Goal: Information Seeking & Learning: Learn about a topic

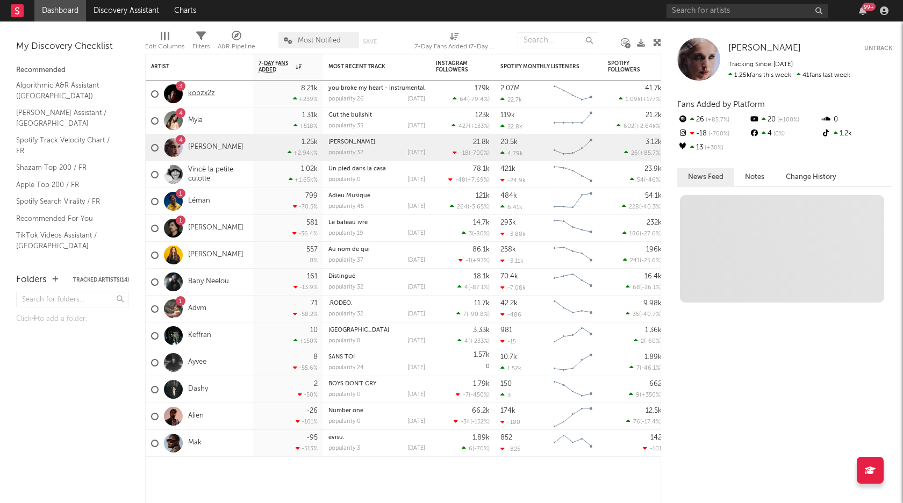
click at [201, 97] on link "kobzx2z" at bounding box center [201, 93] width 27 height 9
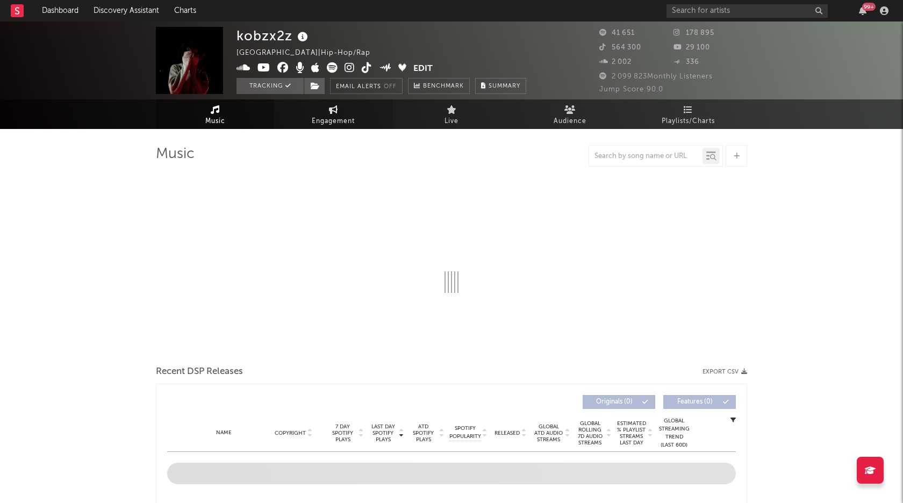
click at [350, 112] on link "Engagement" at bounding box center [333, 114] width 118 height 30
select select "1w"
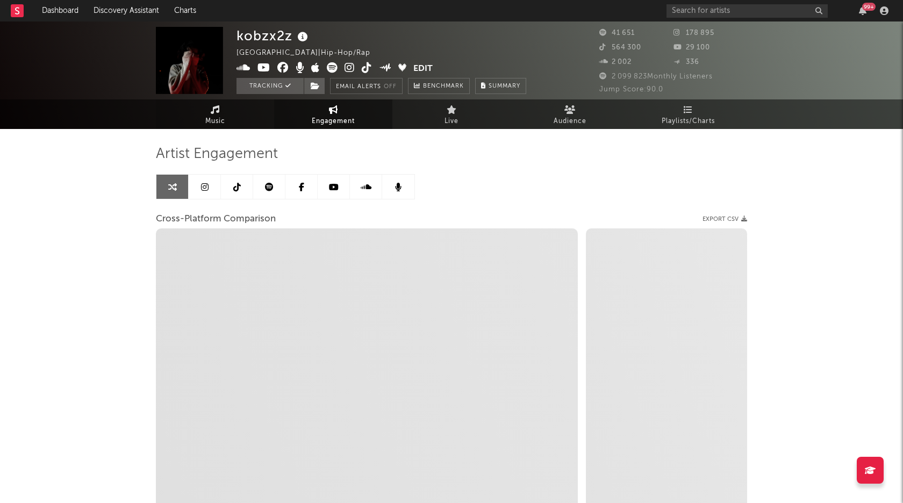
click at [206, 104] on link "Music" at bounding box center [215, 114] width 118 height 30
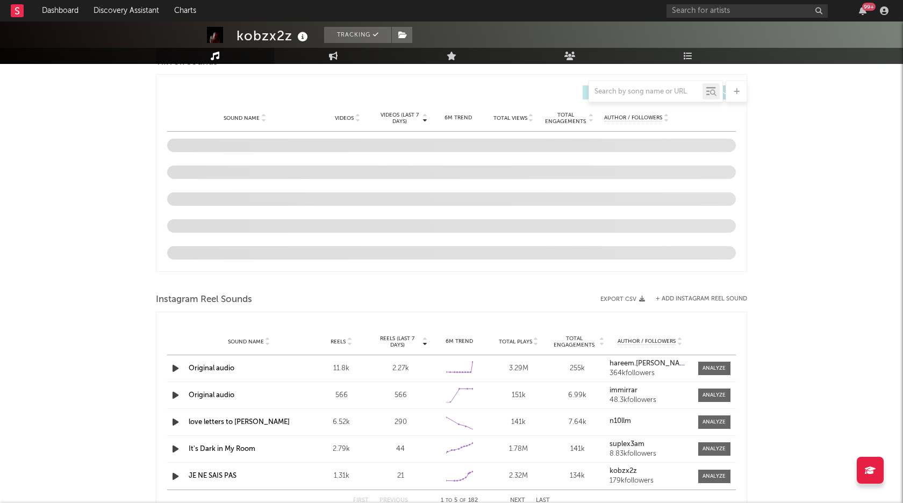
select select "6m"
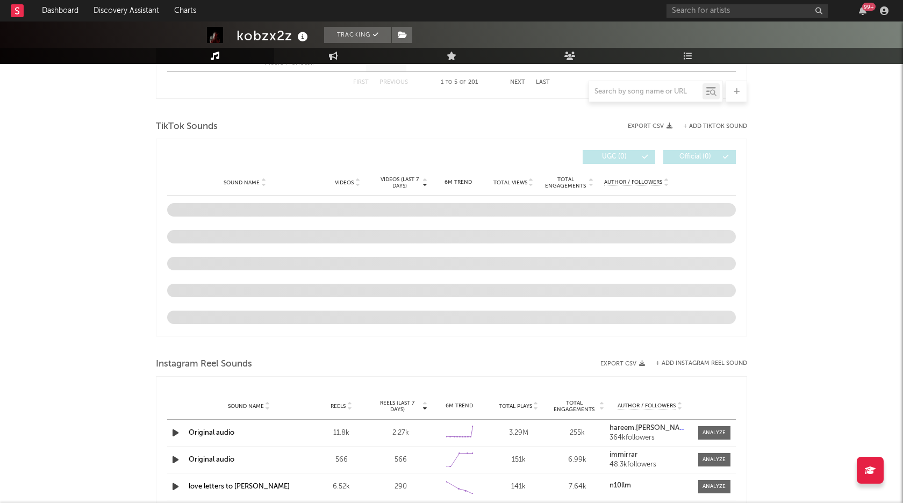
scroll to position [679, 0]
click at [174, 438] on icon "button" at bounding box center [175, 435] width 11 height 13
select select "6m"
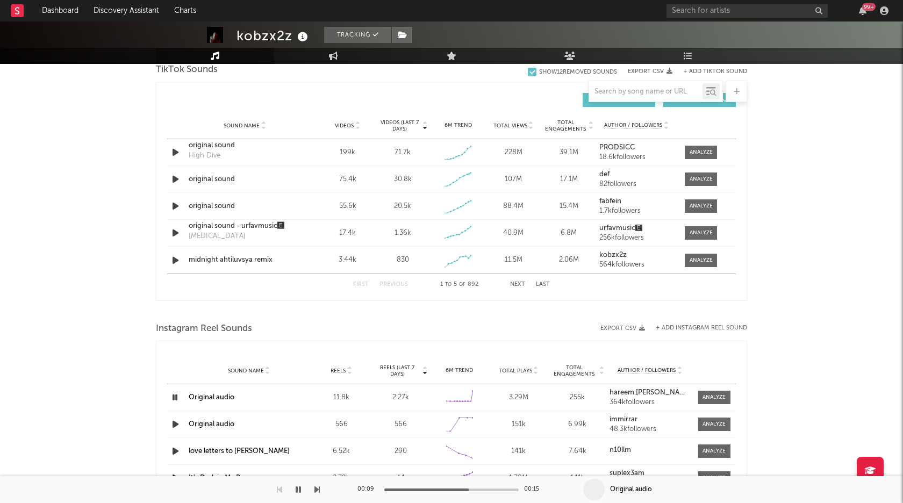
scroll to position [779, 0]
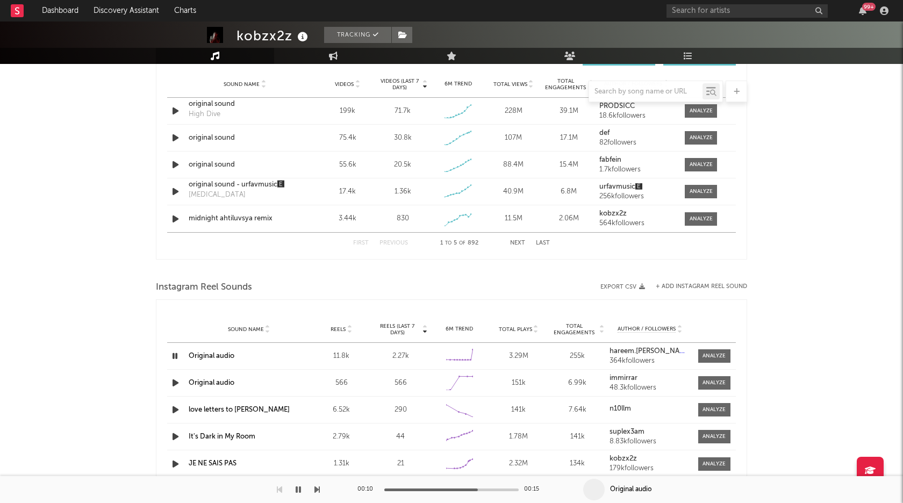
click at [177, 380] on icon "button" at bounding box center [175, 382] width 11 height 13
click at [170, 354] on icon "button" at bounding box center [175, 356] width 11 height 13
click at [173, 388] on icon "button" at bounding box center [175, 382] width 11 height 13
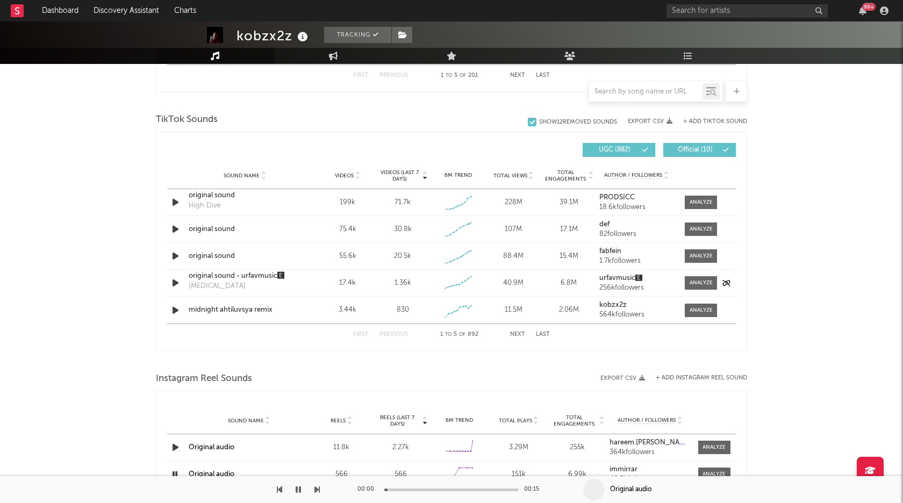
scroll to position [666, 0]
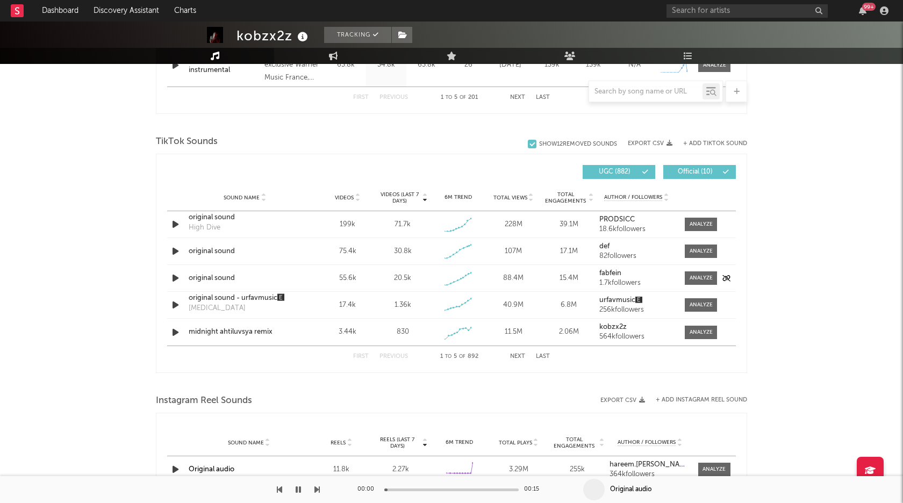
click at [183, 279] on div at bounding box center [176, 278] width 19 height 13
click at [174, 277] on icon "button" at bounding box center [175, 278] width 11 height 13
click at [176, 251] on icon "button" at bounding box center [175, 251] width 11 height 13
click at [176, 275] on icon "button" at bounding box center [175, 278] width 11 height 13
click at [177, 243] on div "Sound Name original sound Videos 75.4k Videos (last 7 days) 30.8k Weekly Growth…" at bounding box center [451, 251] width 569 height 26
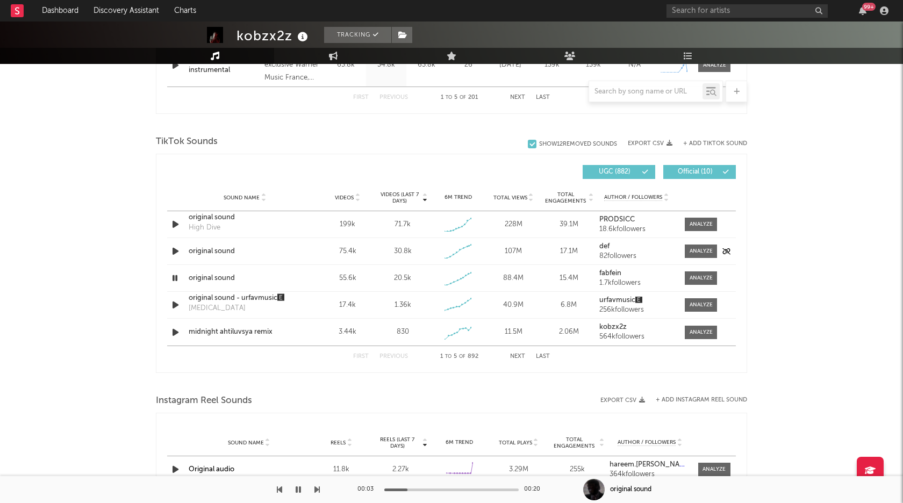
click at [177, 250] on icon "button" at bounding box center [175, 251] width 11 height 13
click at [208, 252] on div "original sound" at bounding box center [245, 251] width 112 height 11
click at [171, 254] on icon "button" at bounding box center [175, 251] width 10 height 13
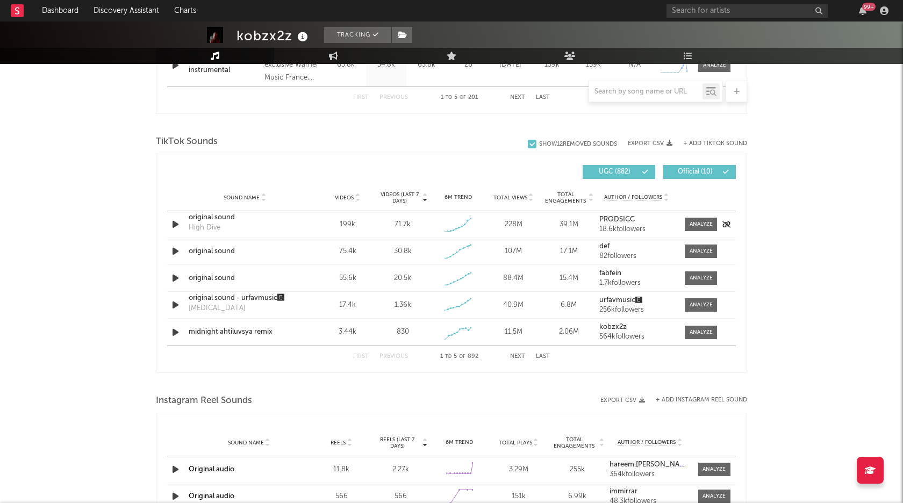
click at [176, 223] on icon "button" at bounding box center [175, 224] width 11 height 13
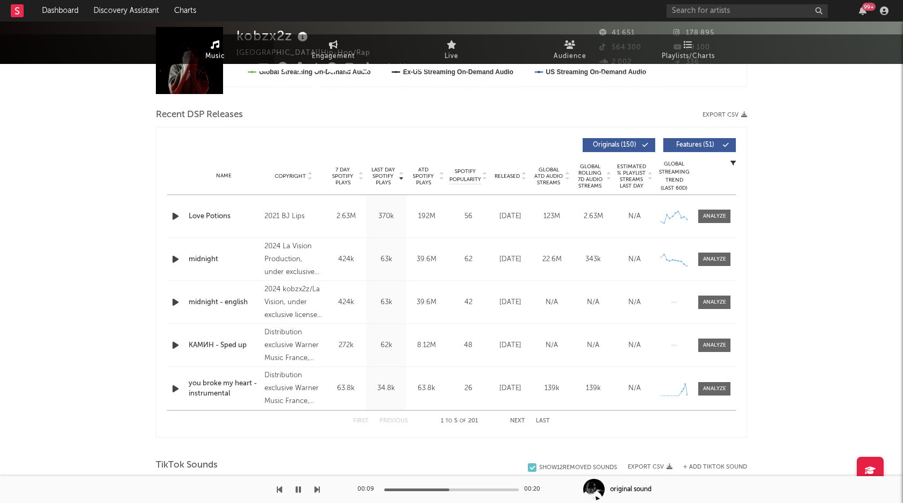
scroll to position [0, 0]
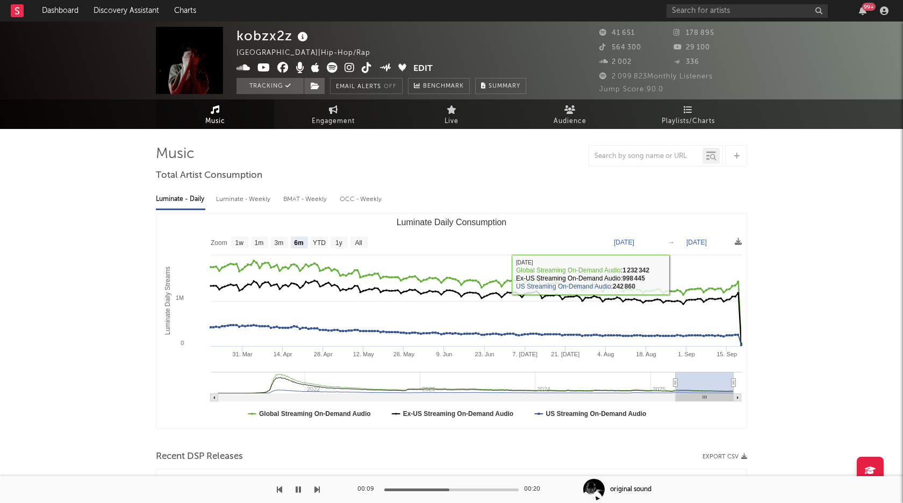
click at [669, 147] on div at bounding box center [656, 156] width 134 height 22
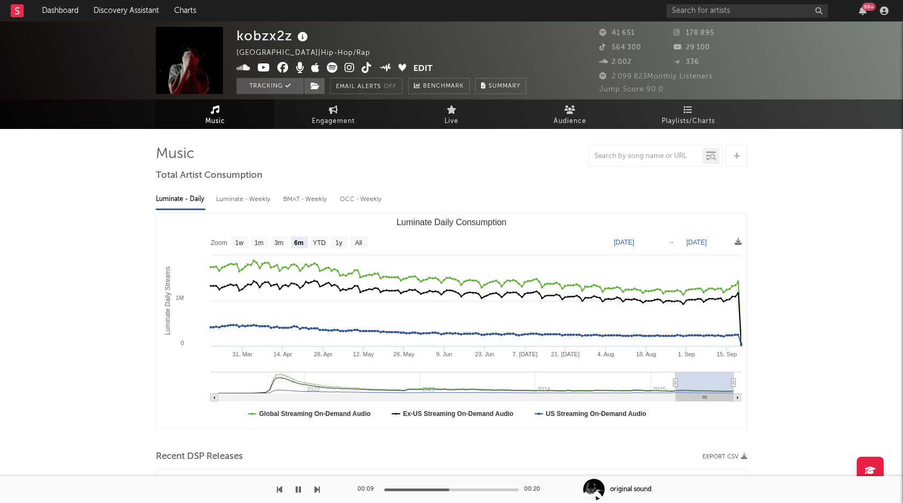
click at [654, 162] on div at bounding box center [645, 156] width 113 height 13
click at [647, 156] on input "text" at bounding box center [645, 156] width 113 height 9
paste input "[URL][DOMAIN_NAME]"
type input "[URL][DOMAIN_NAME]"
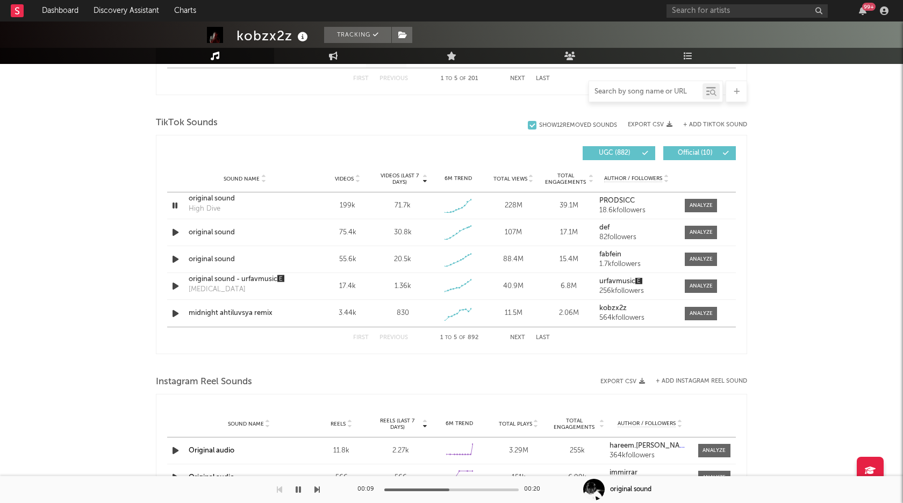
scroll to position [653, 0]
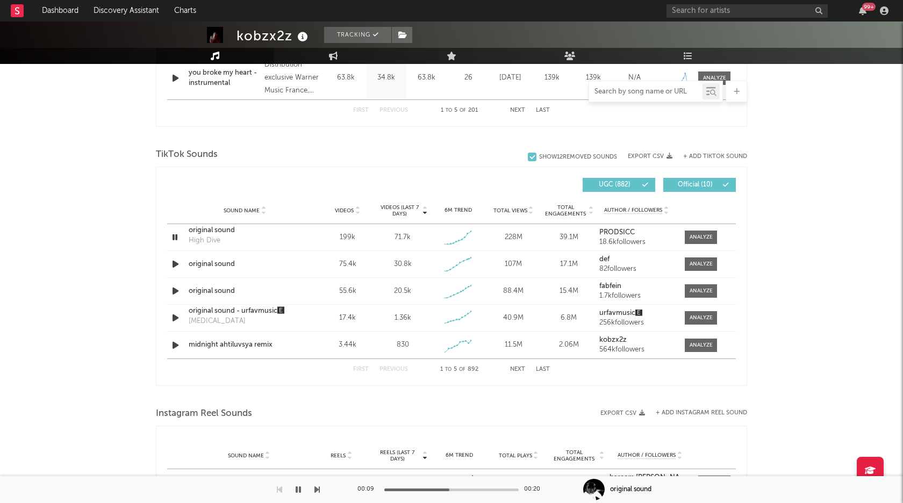
click at [708, 156] on button "+ Add TikTok Sound" at bounding box center [716, 157] width 64 height 6
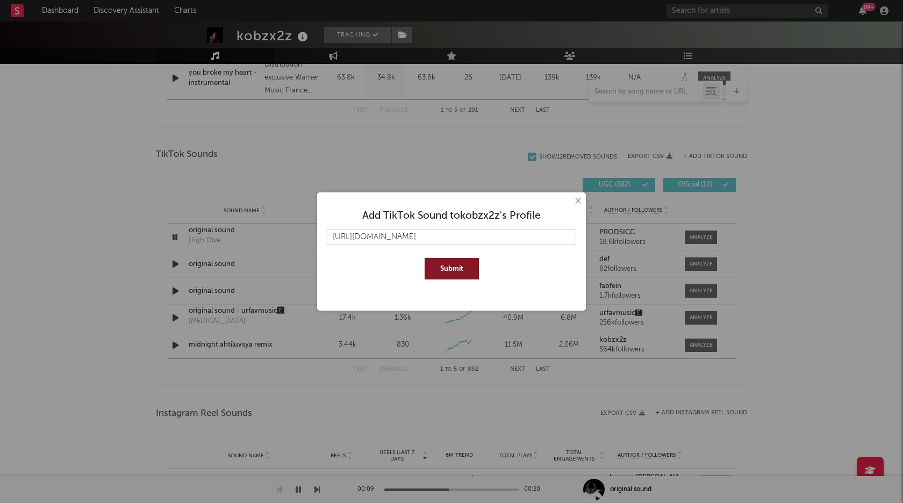
scroll to position [0, 35]
type input "[URL][DOMAIN_NAME]"
click at [436, 269] on button "Submit" at bounding box center [452, 269] width 54 height 22
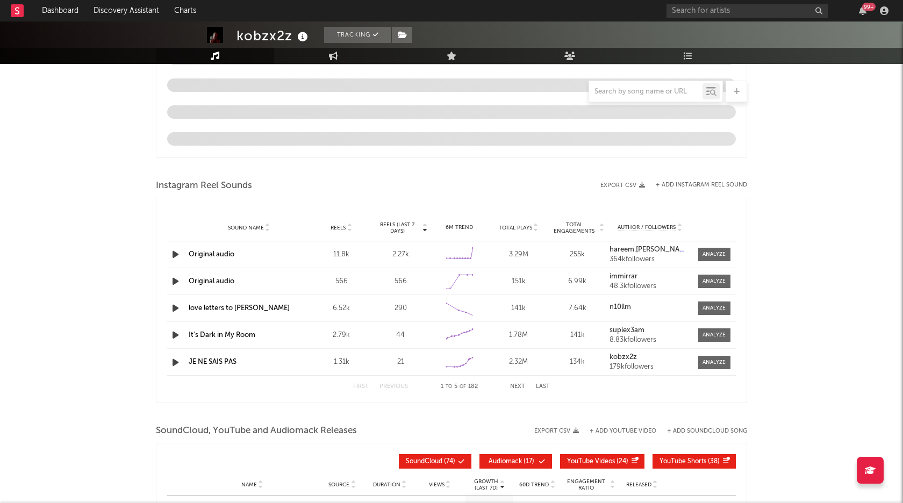
select select "6m"
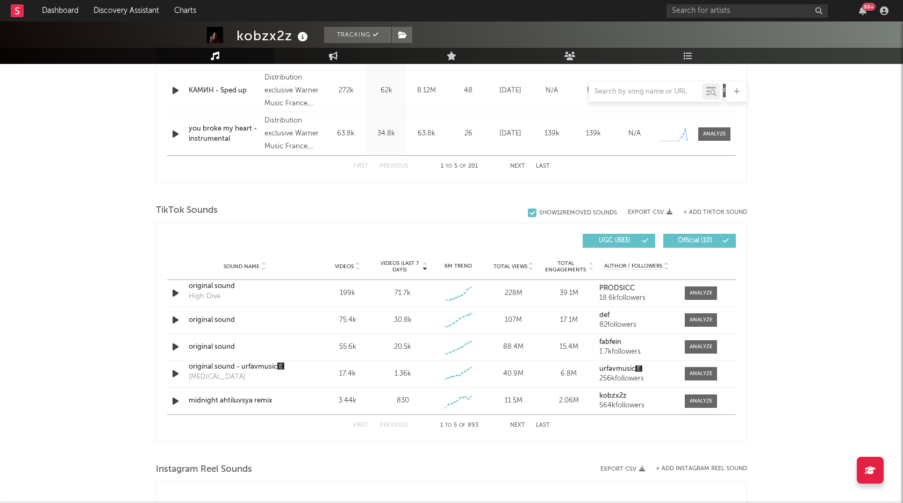
scroll to position [598, 0]
click at [169, 376] on div at bounding box center [176, 372] width 19 height 13
click at [179, 371] on icon "button" at bounding box center [175, 372] width 11 height 13
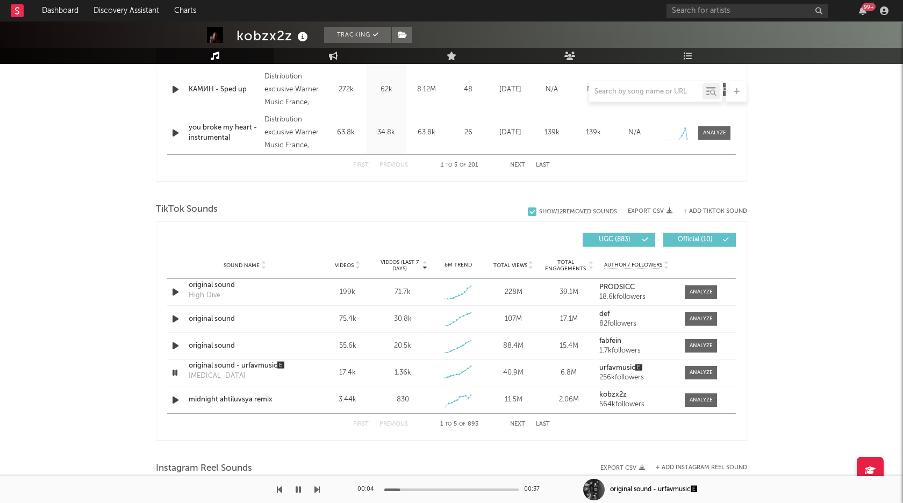
click at [356, 266] on icon at bounding box center [357, 268] width 5 height 4
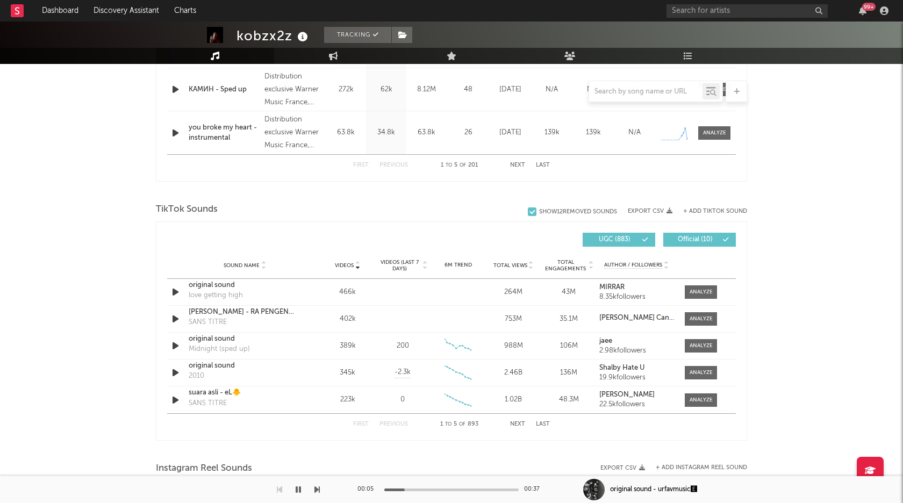
click at [357, 266] on icon at bounding box center [357, 263] width 5 height 4
click at [357, 266] on icon at bounding box center [357, 268] width 5 height 4
click at [415, 261] on span "Videos (last 7 days)" at bounding box center [400, 265] width 44 height 13
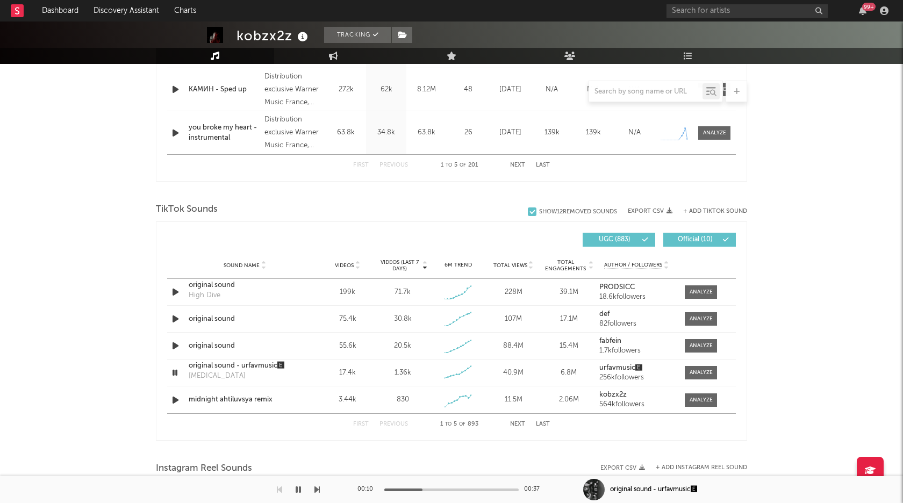
click at [519, 425] on button "Next" at bounding box center [517, 425] width 15 height 6
click at [172, 289] on icon "button" at bounding box center [175, 292] width 11 height 13
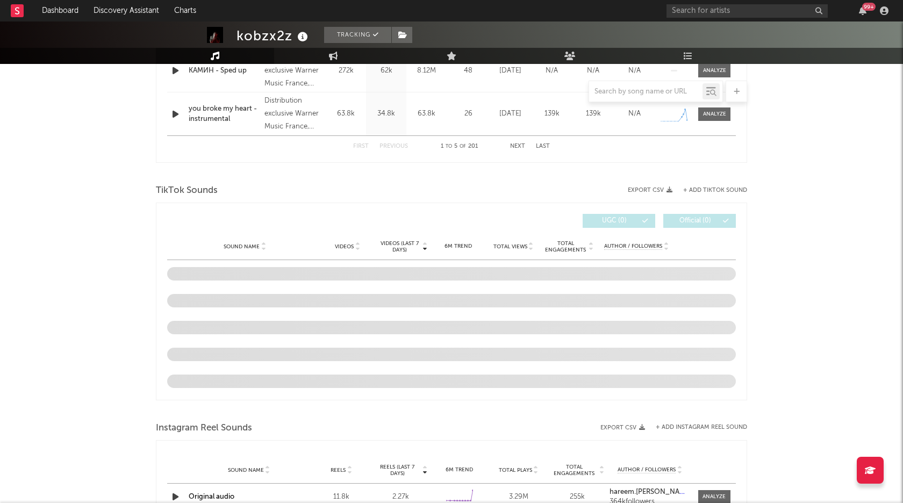
select select "6m"
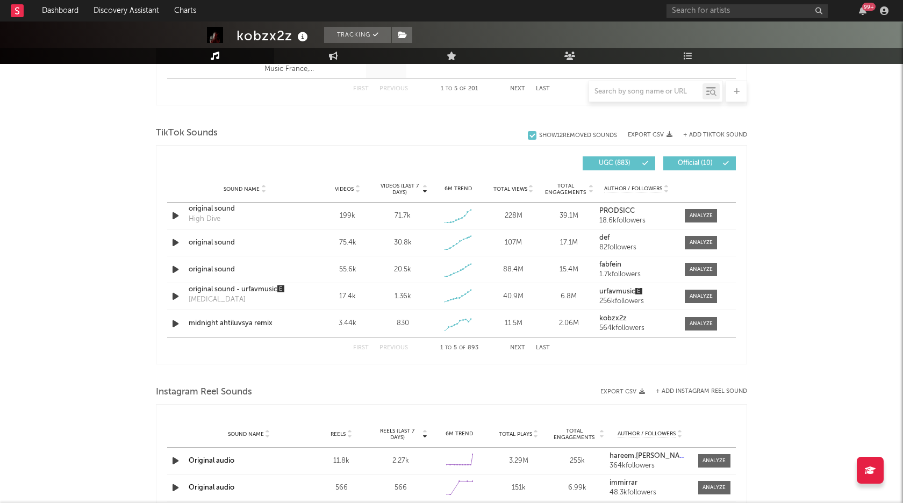
scroll to position [669, 0]
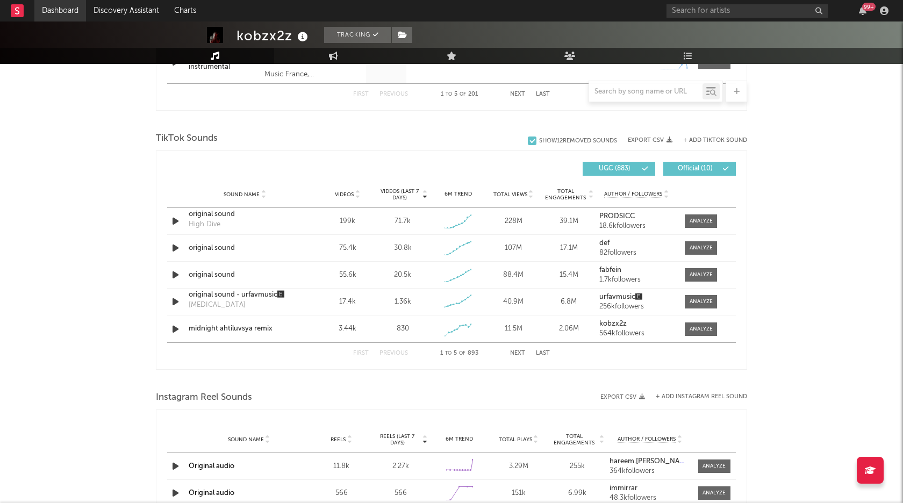
click at [65, 5] on link "Dashboard" at bounding box center [60, 11] width 52 height 22
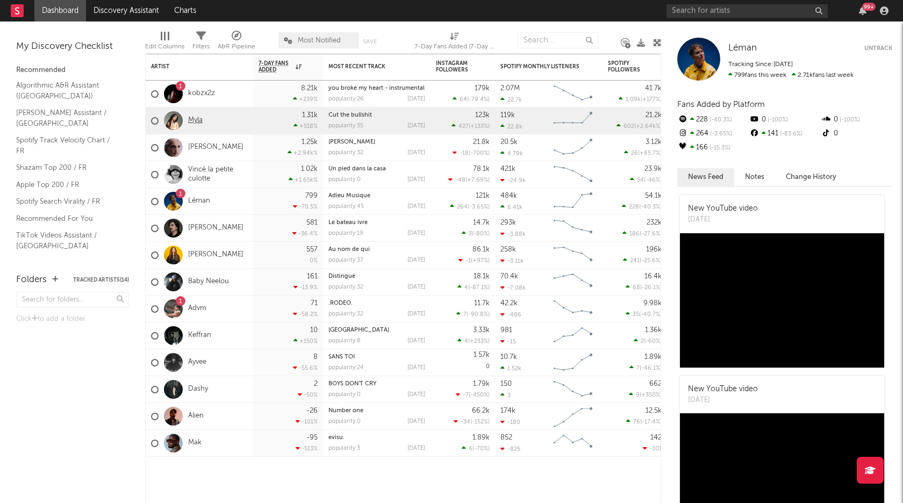
click at [191, 116] on link "Myla" at bounding box center [195, 120] width 15 height 9
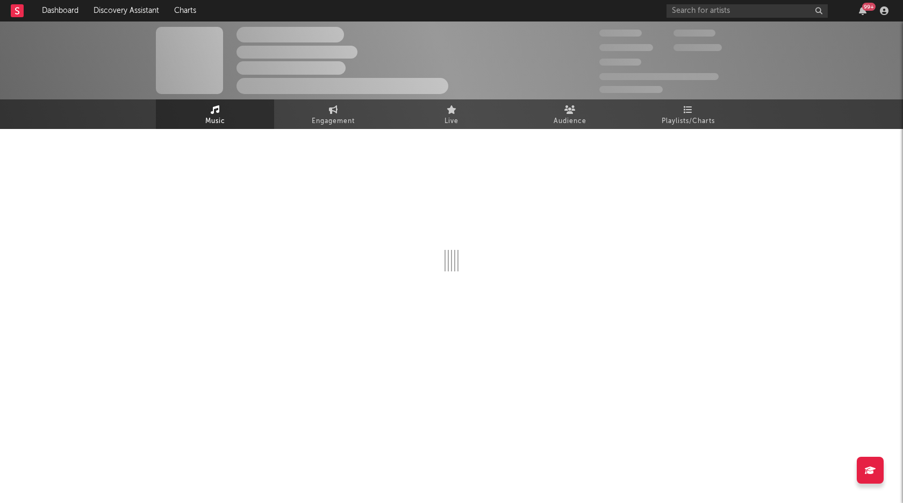
select select "6m"
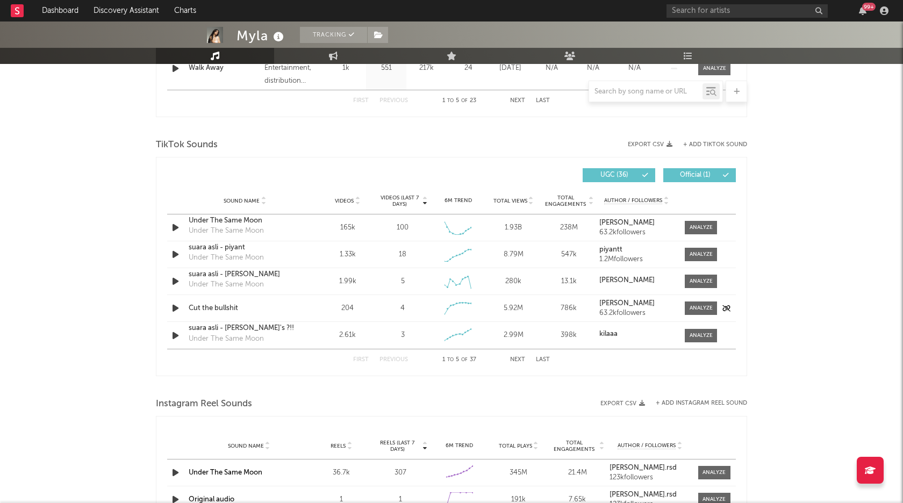
scroll to position [661, 0]
click at [703, 144] on button "+ Add TikTok Sound" at bounding box center [716, 146] width 64 height 6
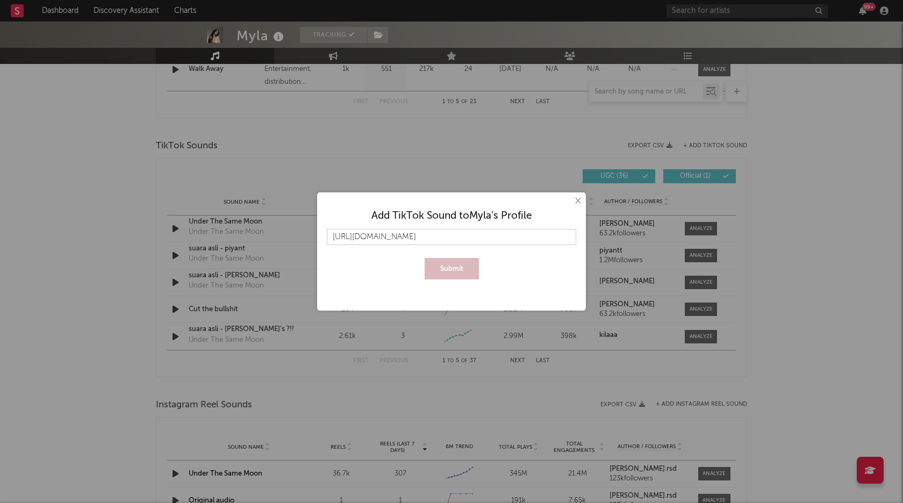
scroll to position [0, 35]
type input "[URL][DOMAIN_NAME]"
click at [458, 270] on button "Submit" at bounding box center [452, 269] width 54 height 22
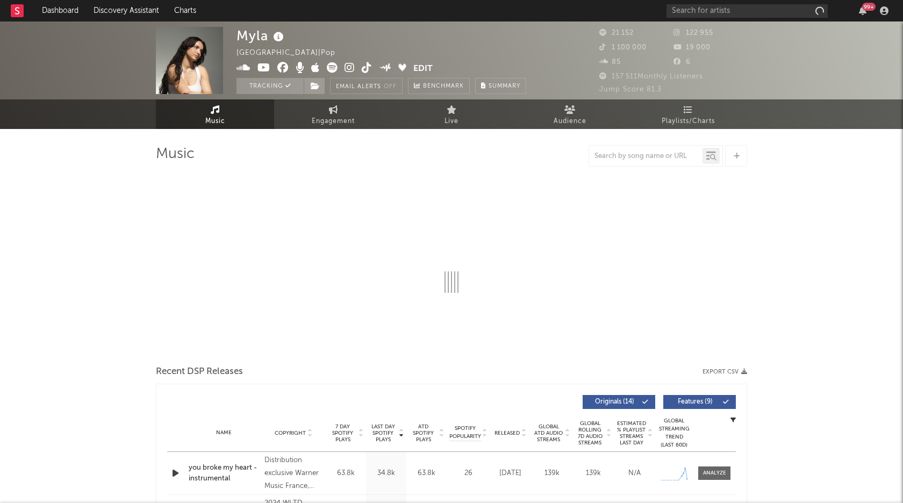
select select "6m"
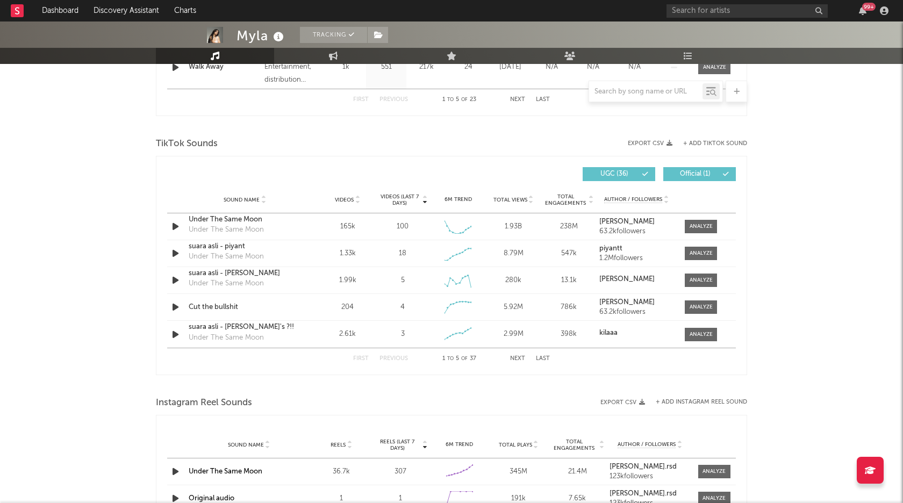
scroll to position [684, 0]
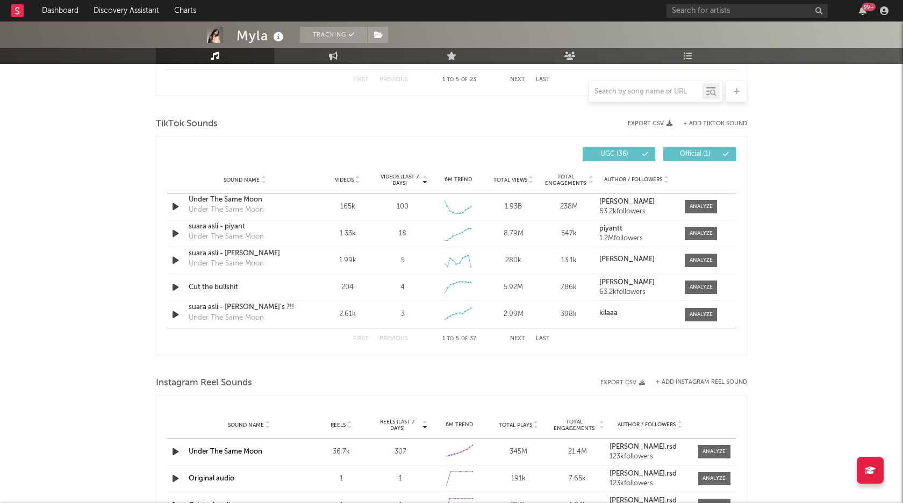
click at [405, 182] on span "Videos (last 7 days)" at bounding box center [400, 180] width 44 height 13
click at [405, 180] on span "Videos (last 7 days)" at bounding box center [400, 180] width 44 height 13
click at [407, 180] on span "Videos (last 7 days)" at bounding box center [400, 180] width 44 height 13
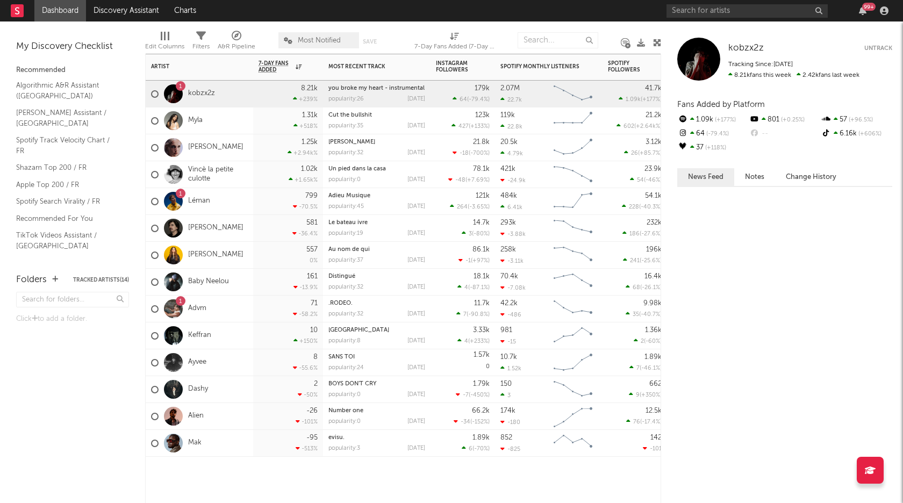
click at [196, 98] on div "1 kobzx2z" at bounding box center [183, 94] width 64 height 31
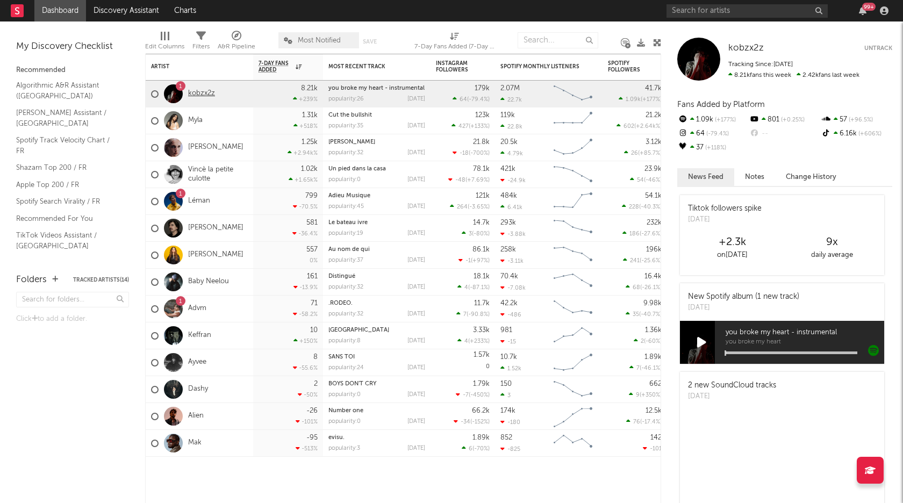
click at [197, 94] on link "kobzx2z" at bounding box center [201, 93] width 27 height 9
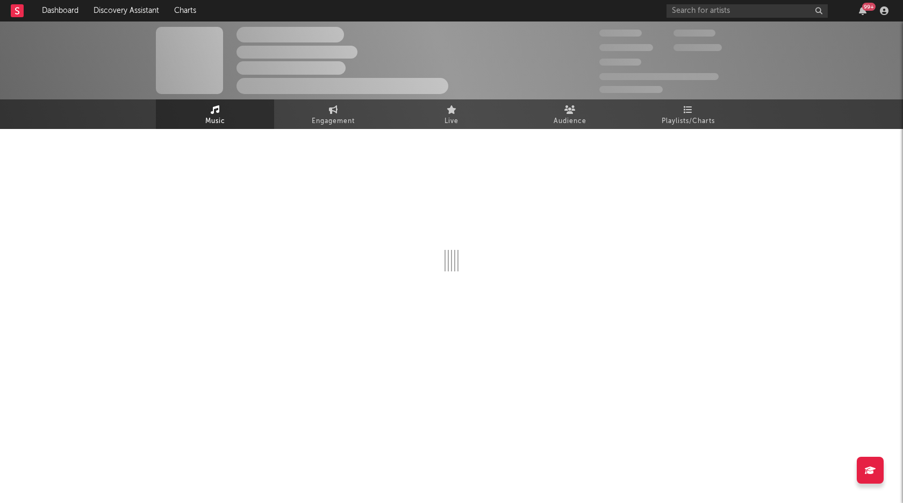
select select "6m"
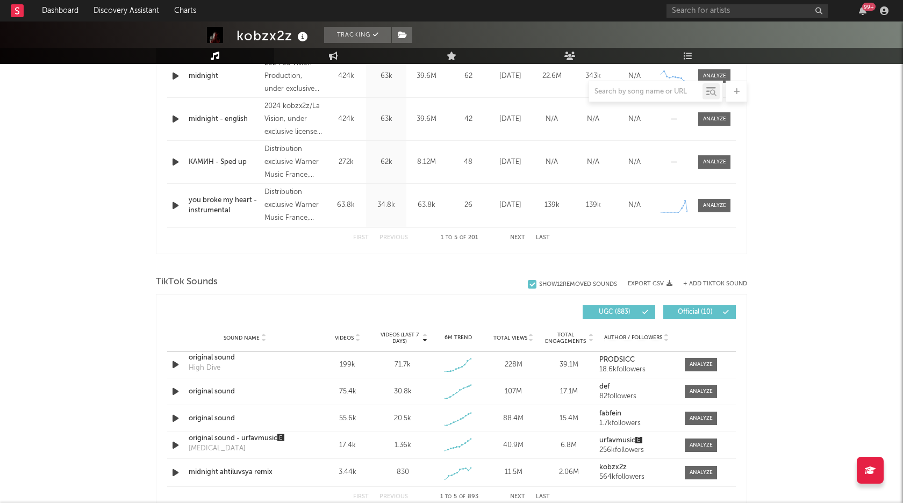
scroll to position [659, 0]
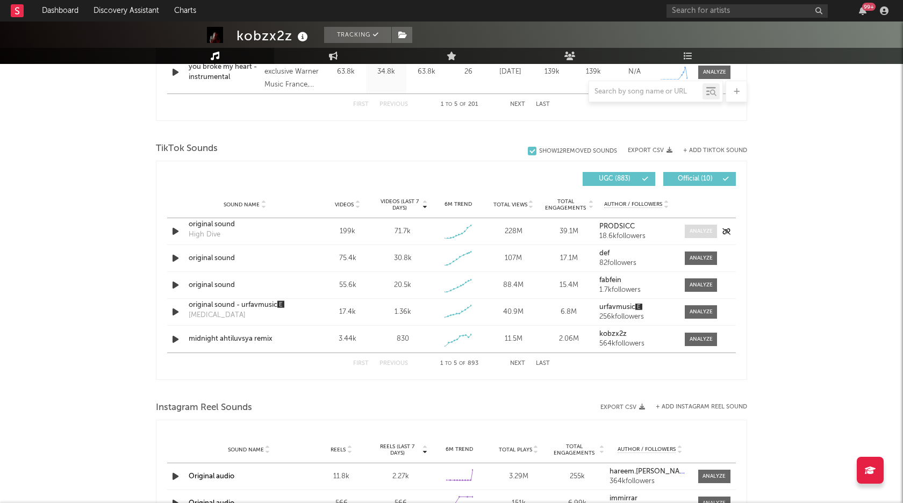
click at [701, 230] on div at bounding box center [701, 231] width 23 height 8
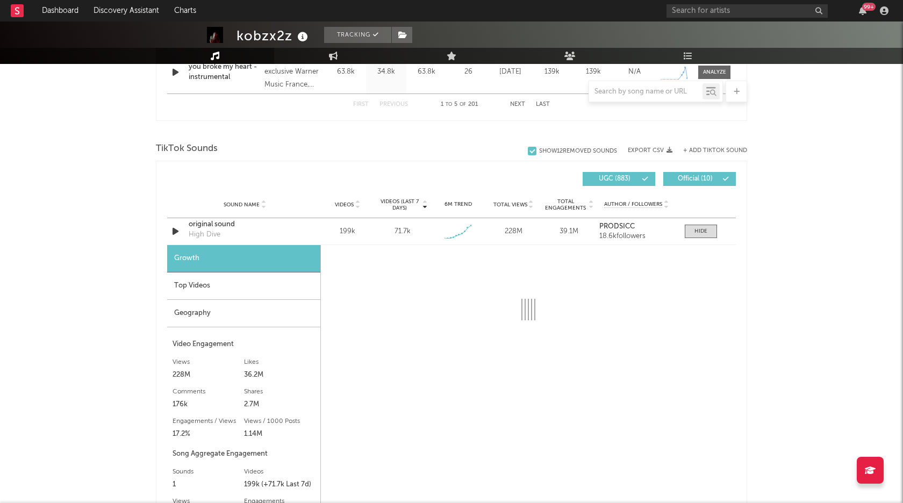
select select "1w"
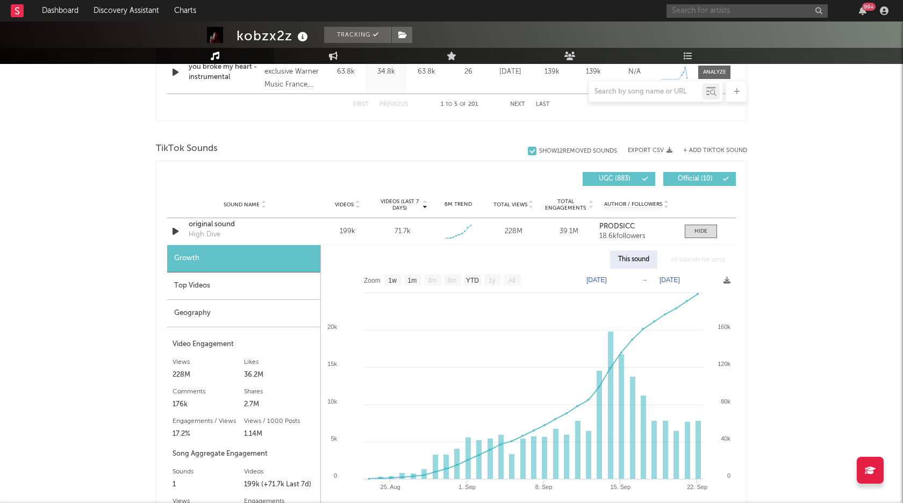
click at [714, 10] on input "text" at bounding box center [747, 10] width 161 height 13
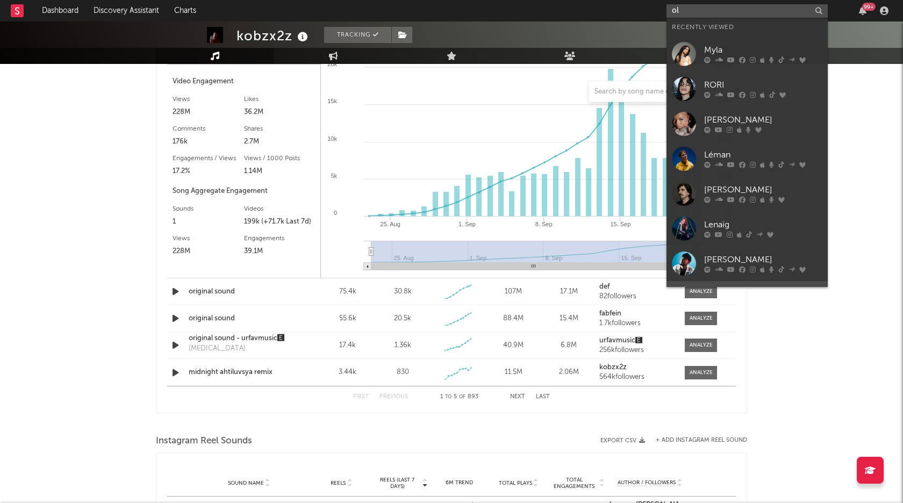
scroll to position [924, 0]
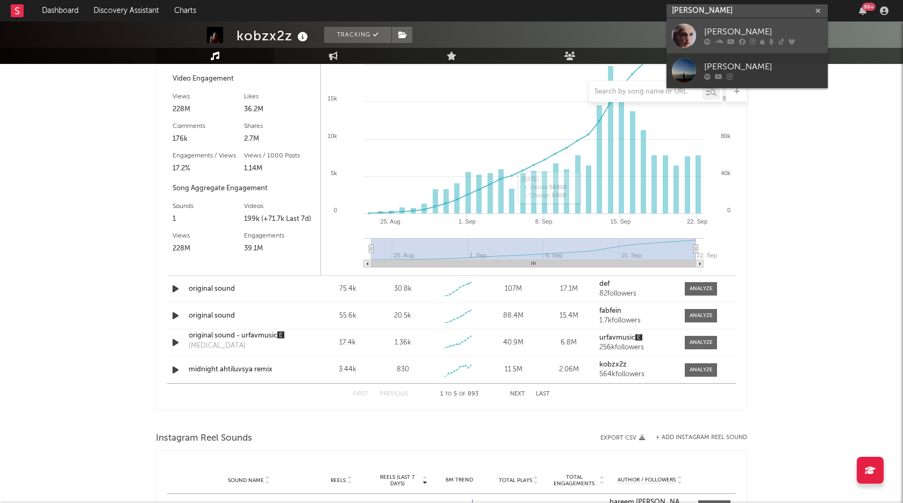
type input "olivia stone"
click at [721, 49] on link "[PERSON_NAME]" at bounding box center [747, 35] width 161 height 35
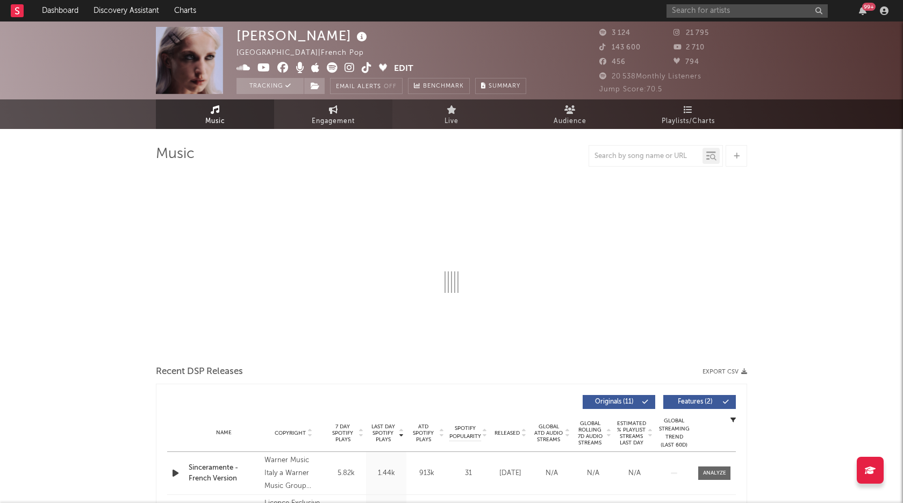
select select "6m"
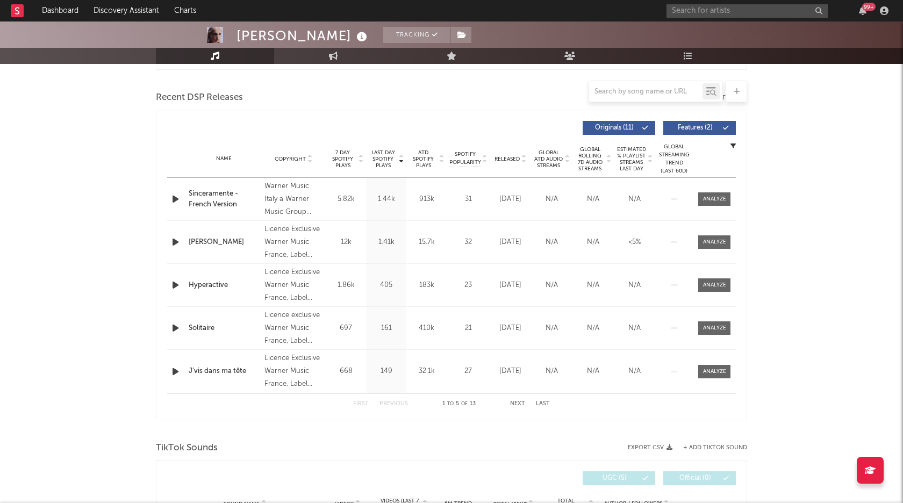
scroll to position [358, 0]
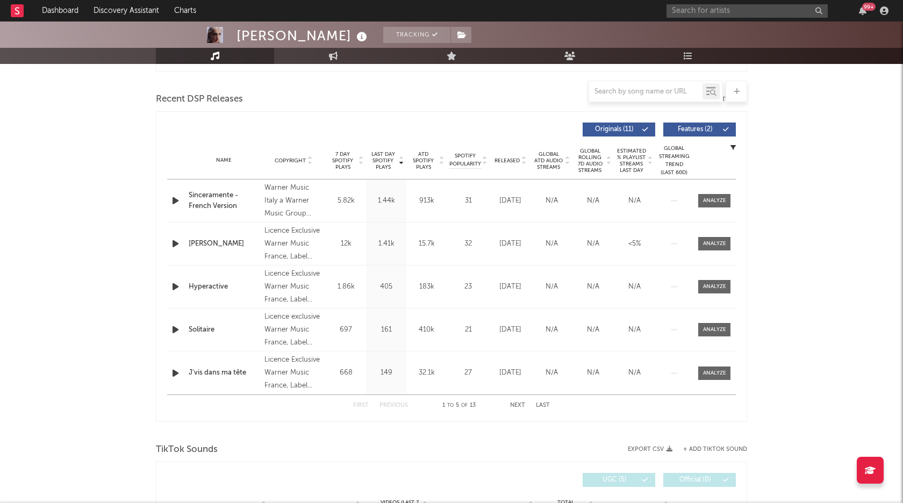
click at [343, 154] on span "7 Day Spotify Plays" at bounding box center [343, 160] width 29 height 19
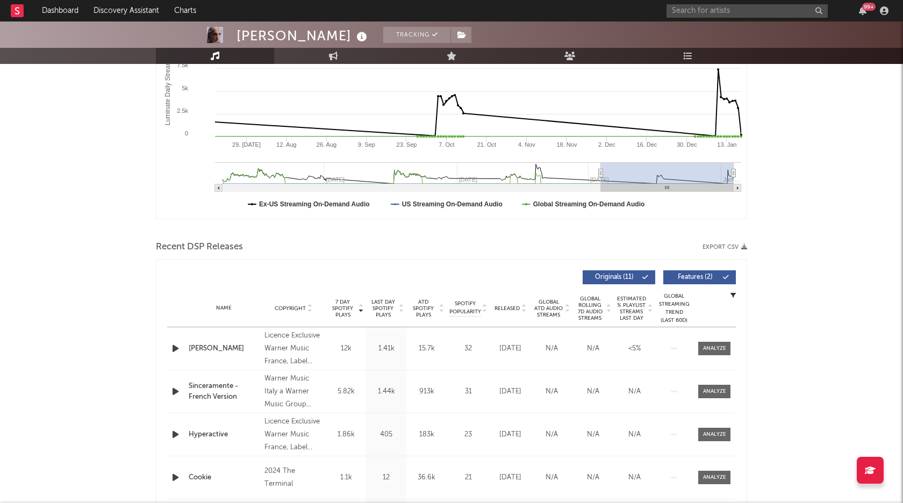
scroll to position [18, 0]
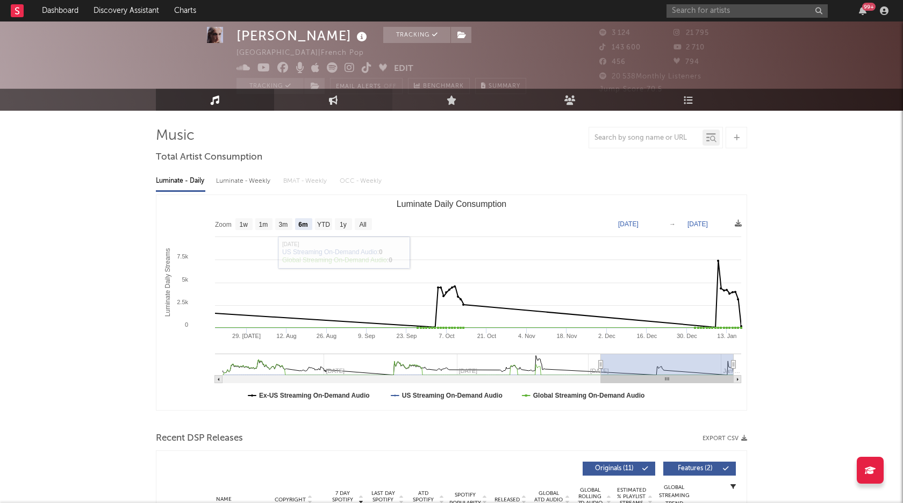
click at [295, 105] on link "Engagement" at bounding box center [333, 100] width 118 height 22
select select "1w"
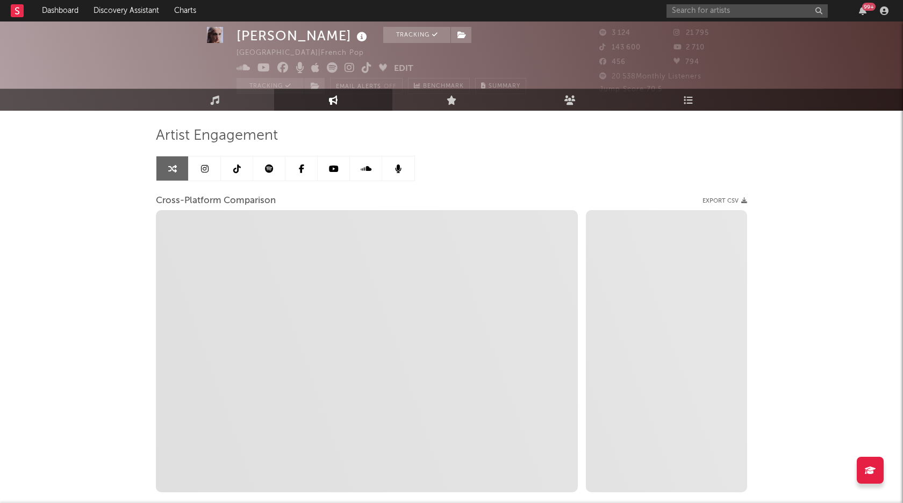
click at [208, 167] on link at bounding box center [205, 168] width 32 height 24
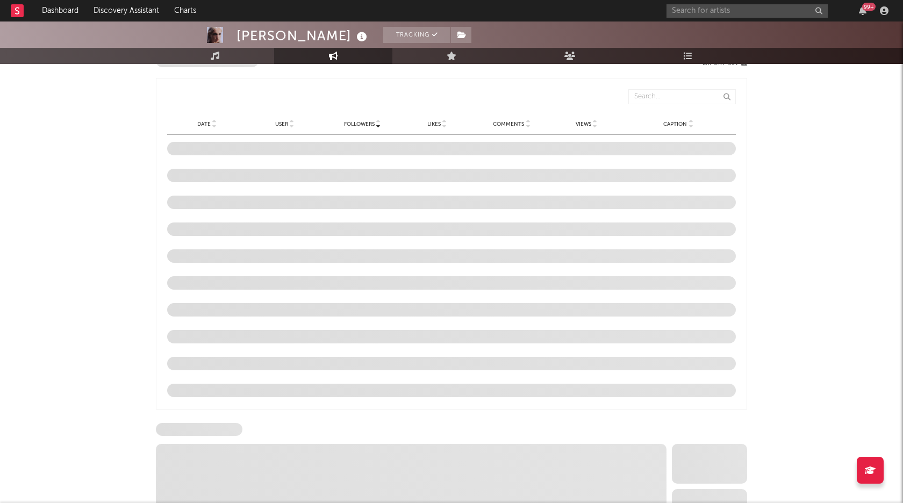
select select "6m"
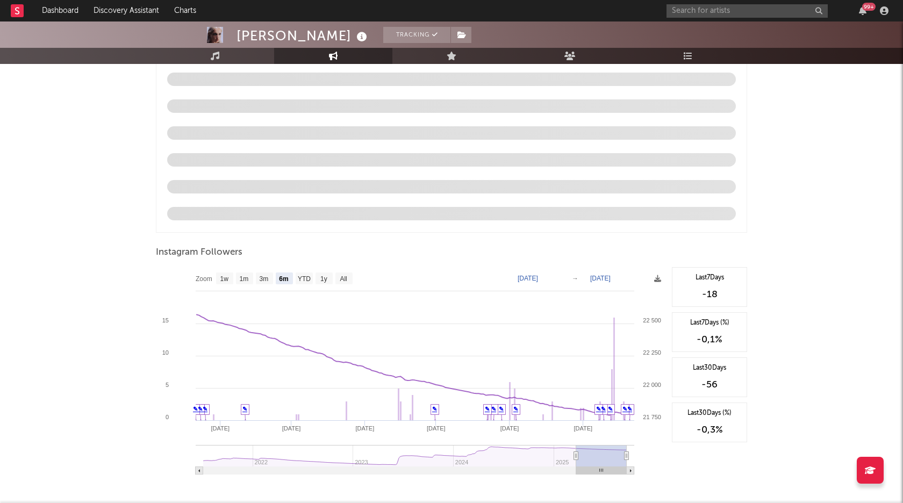
scroll to position [1037, 0]
